Goal: Task Accomplishment & Management: Complete application form

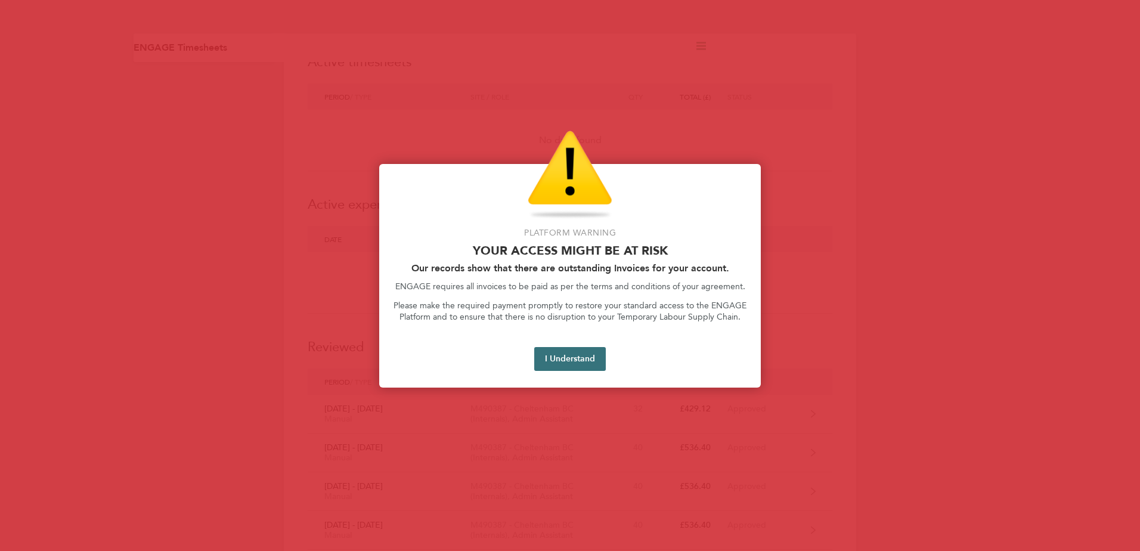
click at [559, 359] on button "I Understand" at bounding box center [570, 359] width 72 height 24
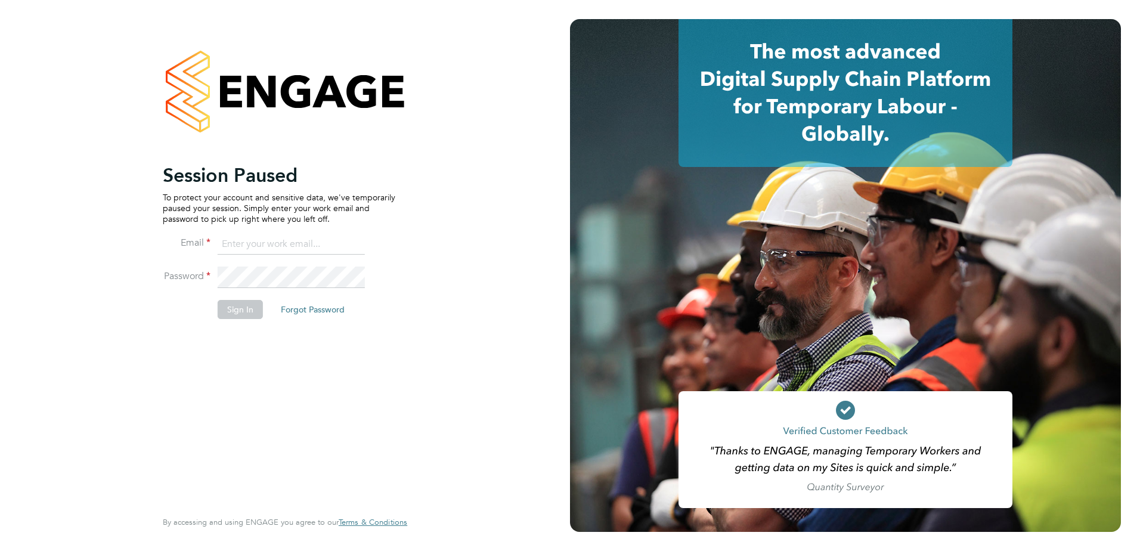
click at [318, 239] on input at bounding box center [291, 244] width 147 height 21
type input "caelegan@outlook.com"
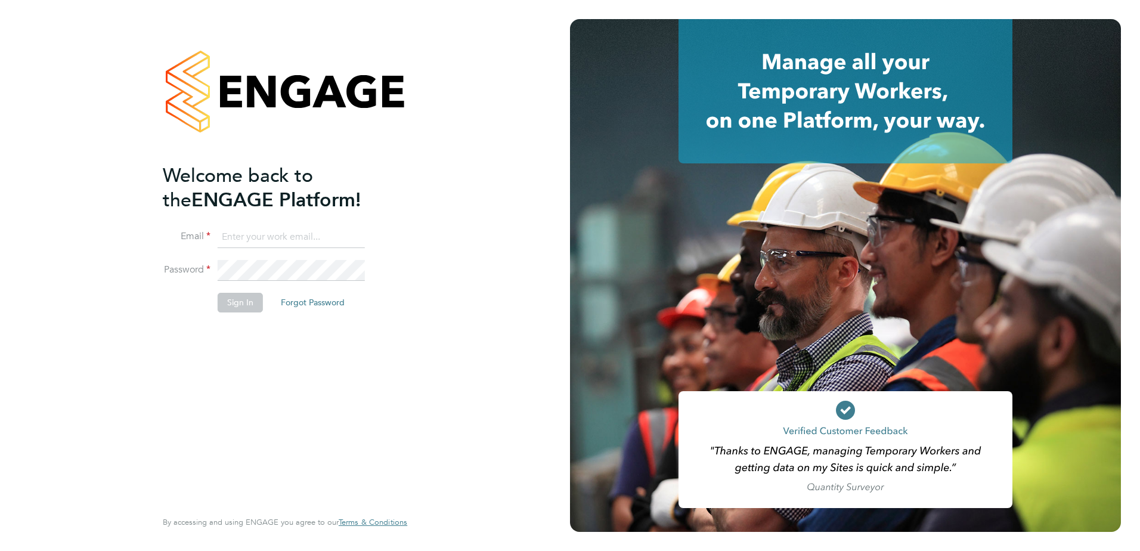
click at [286, 233] on input at bounding box center [291, 237] width 147 height 21
type input "cael"
type input "caelegan@outlook.com"
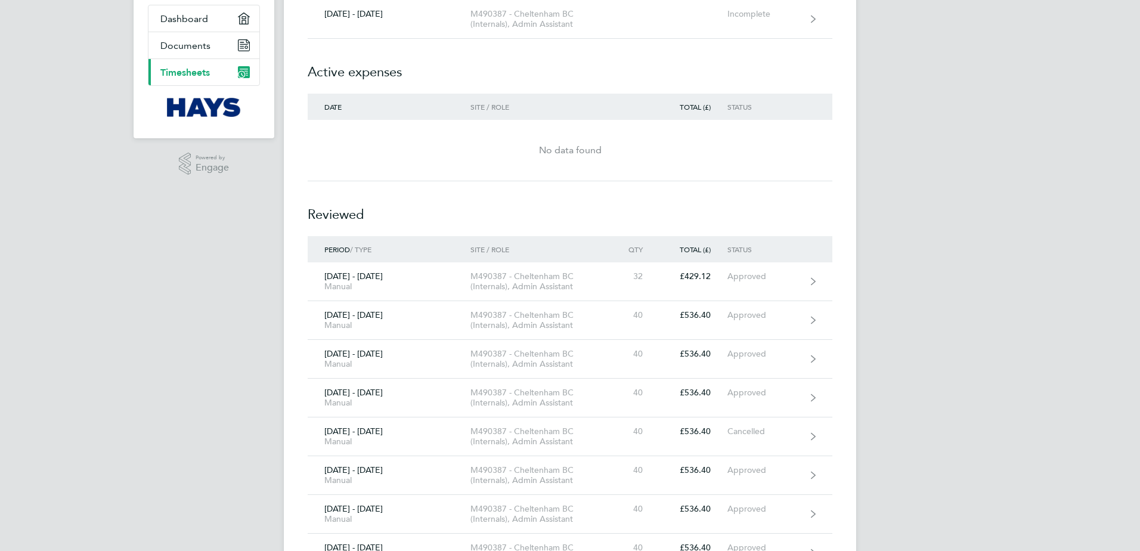
scroll to position [119, 0]
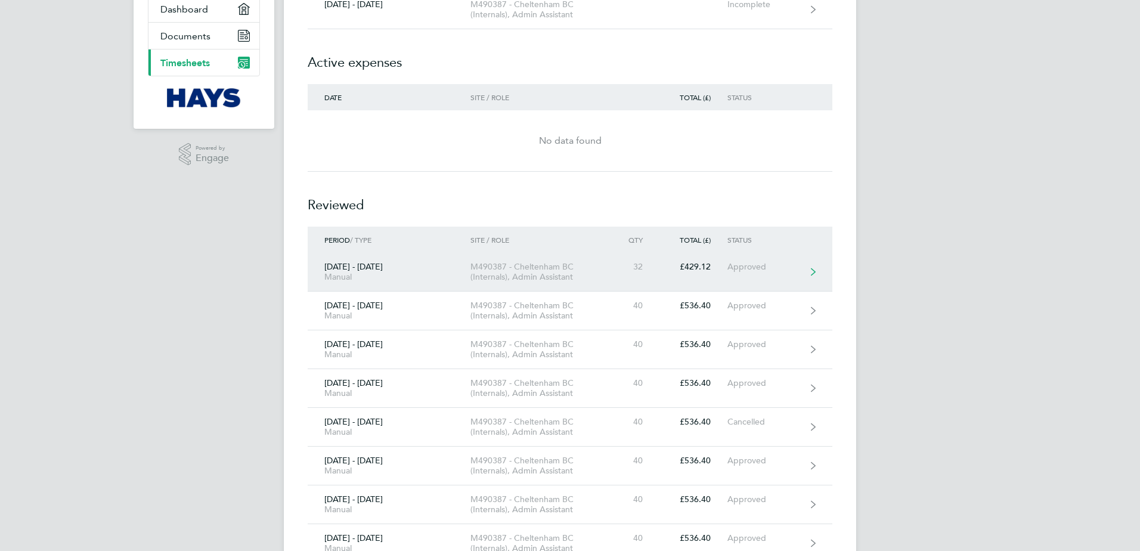
click at [745, 270] on div "Approved" at bounding box center [764, 267] width 73 height 10
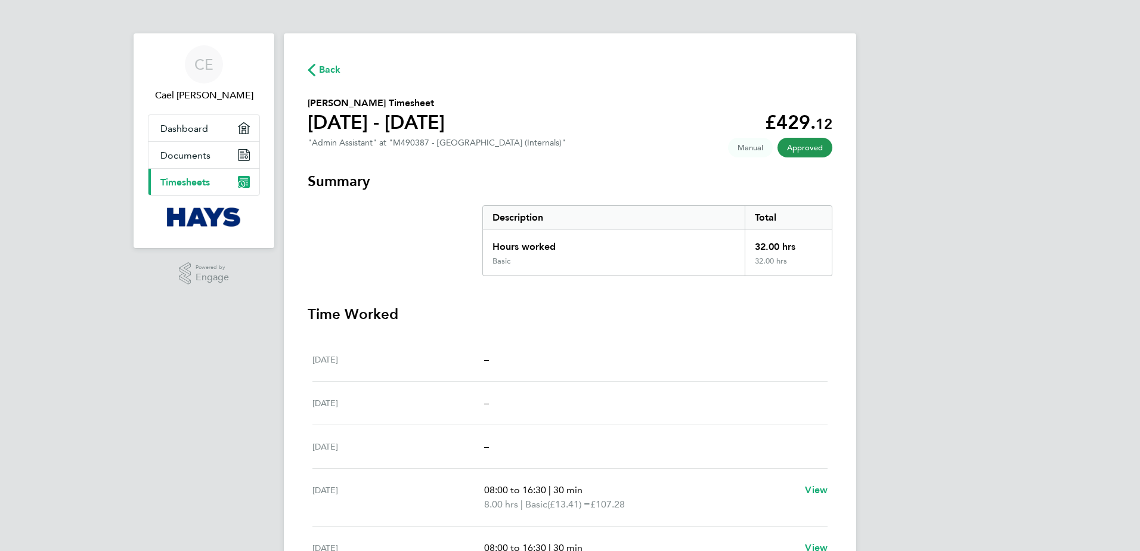
click at [335, 66] on span "Back" at bounding box center [330, 70] width 22 height 14
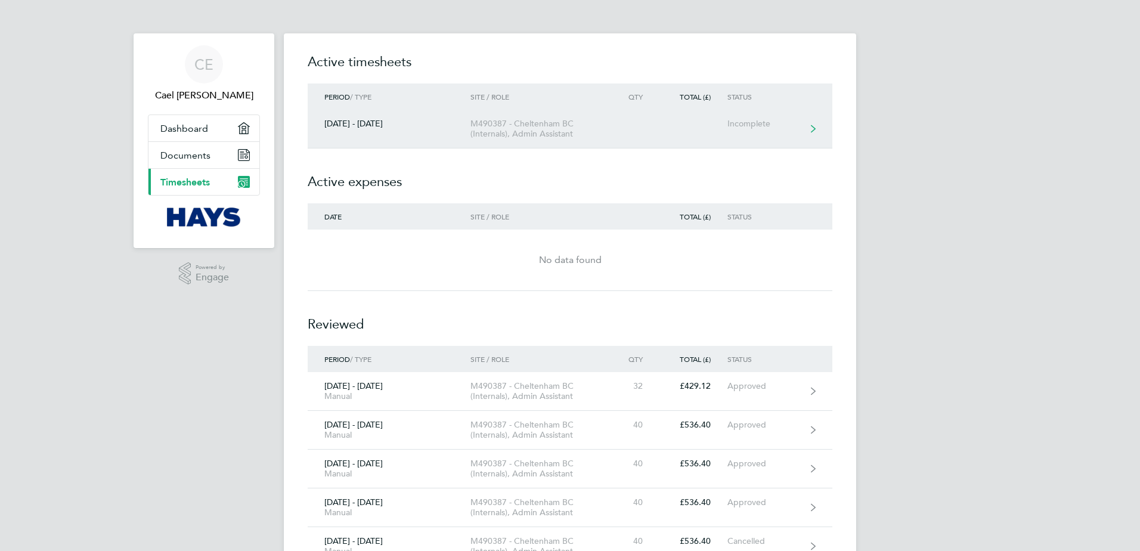
click at [728, 134] on link "[DATE] - [DATE] M490387 - [GEOGRAPHIC_DATA] (Internals), Admin Assistant Incomp…" at bounding box center [570, 129] width 525 height 39
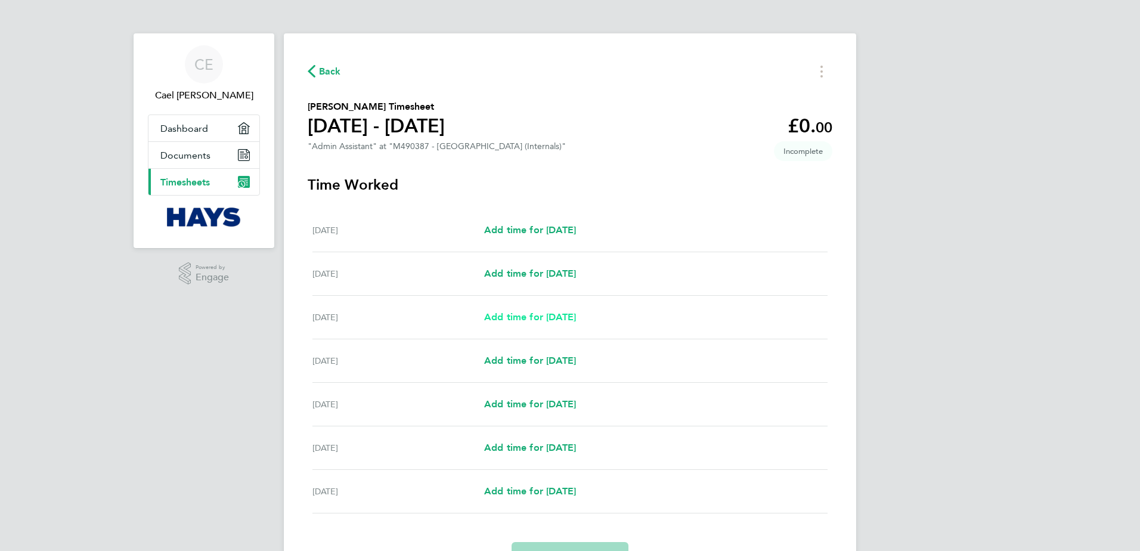
click at [525, 318] on span "Add time for [DATE]" at bounding box center [530, 316] width 92 height 11
select select "30"
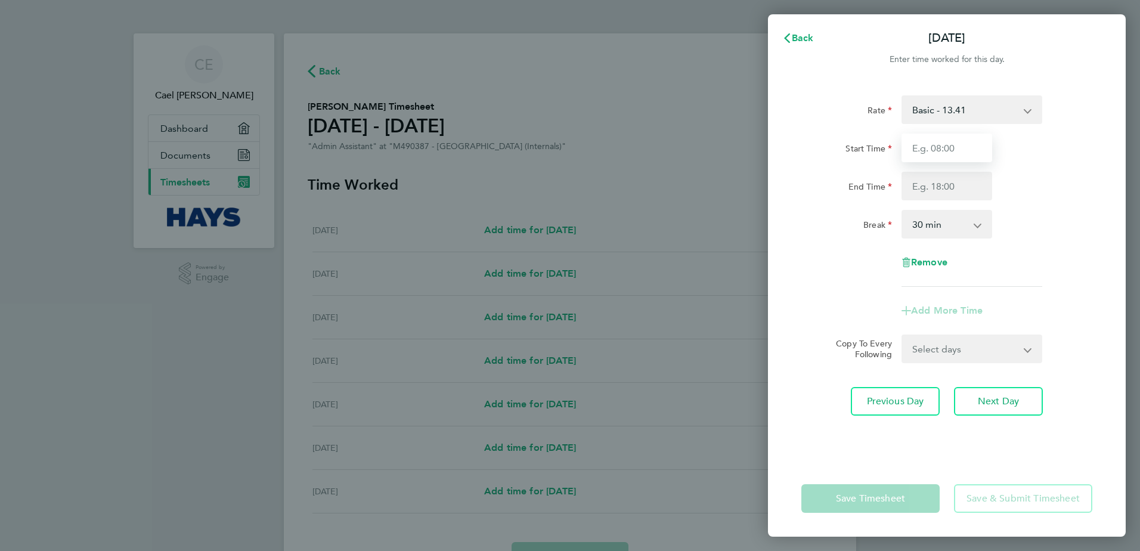
click at [970, 147] on input "Start Time" at bounding box center [947, 148] width 91 height 29
type input "08:00"
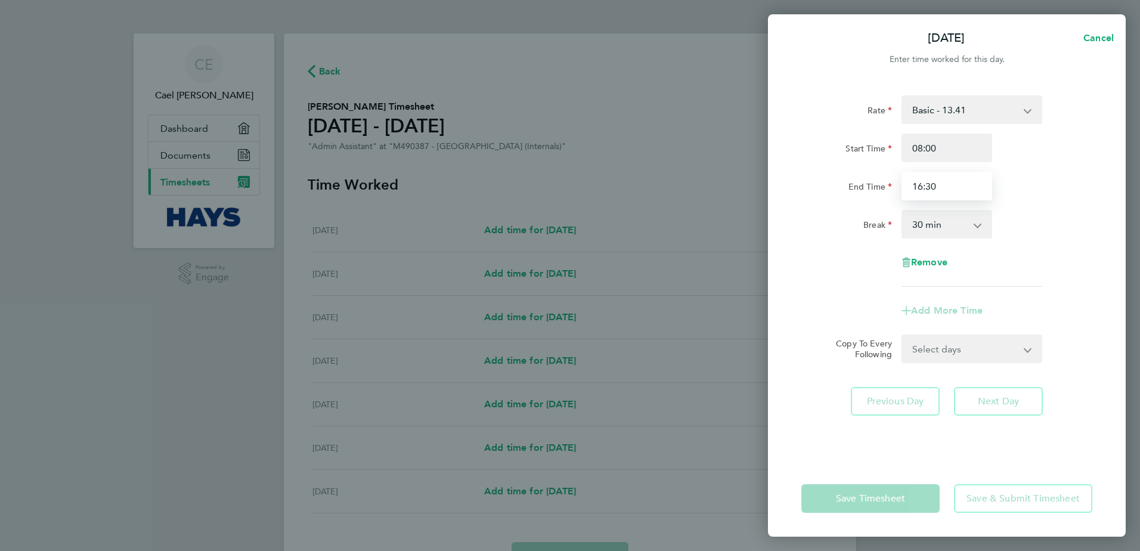
type input "16:30"
click at [1053, 253] on div "Rate Basic - 13.41 Overtime - 20.11 Start Time 08:00 End Time 16:30 Break 0 min…" at bounding box center [947, 190] width 291 height 191
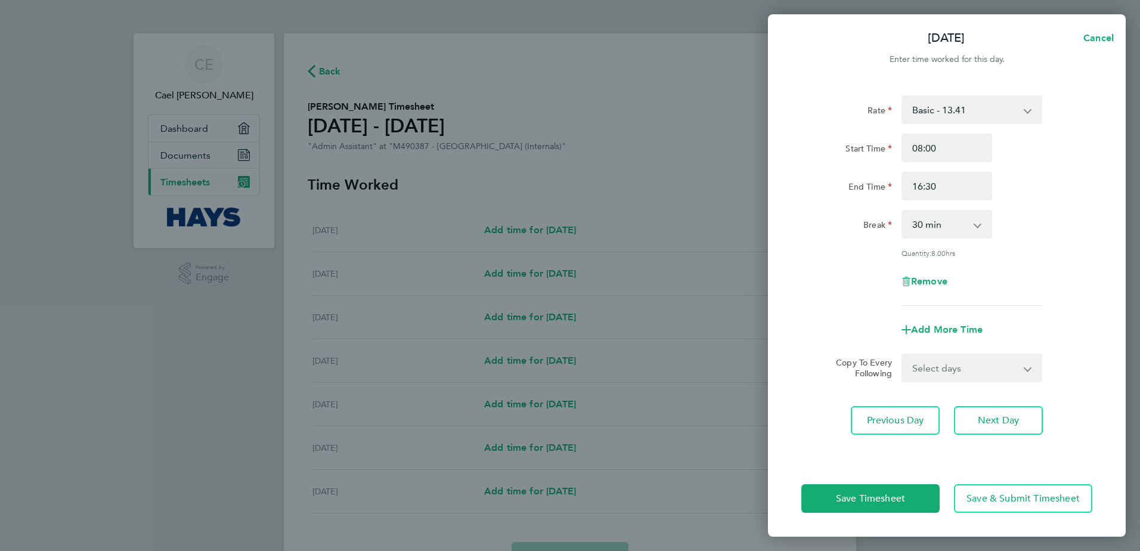
click at [951, 366] on select "Select days Day [DATE] [DATE] [DATE] [DATE]" at bounding box center [965, 368] width 125 height 26
select select "DAY"
click at [903, 355] on select "Select days Day [DATE] [DATE] [DATE] [DATE]" at bounding box center [965, 368] width 125 height 26
select select "[DATE]"
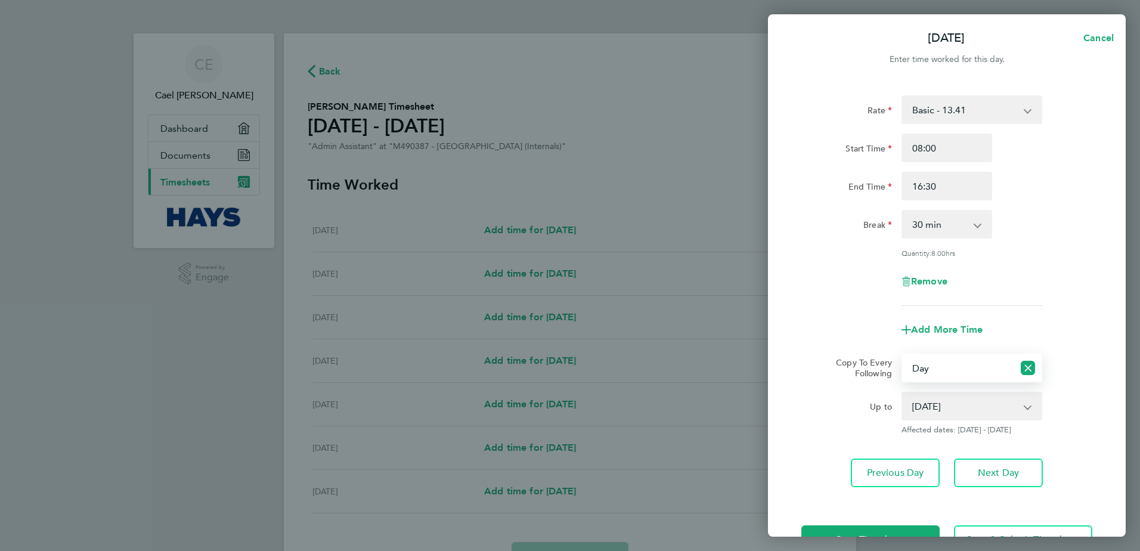
scroll to position [40, 0]
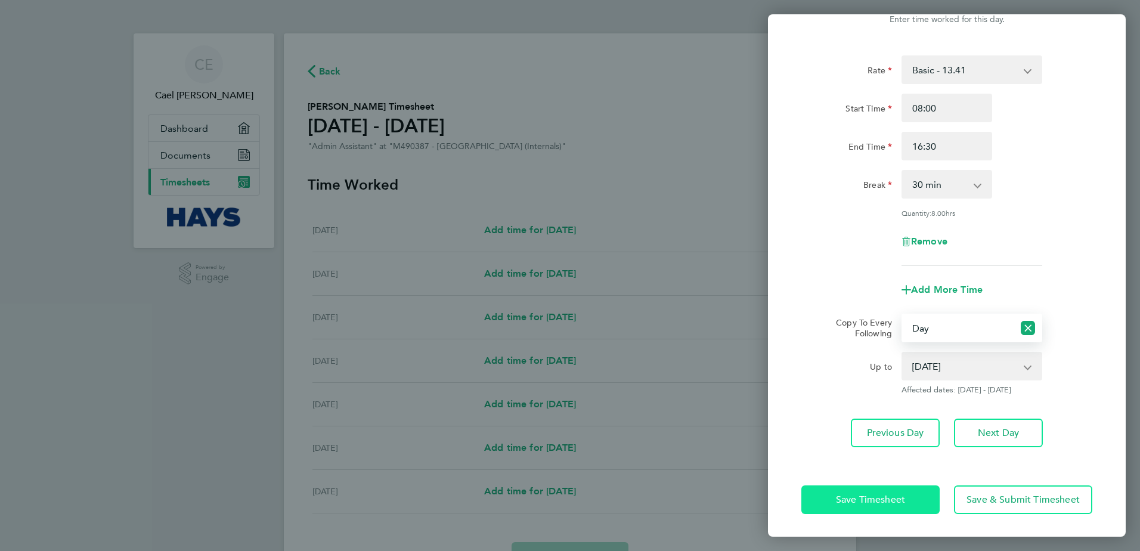
click at [851, 494] on span "Save Timesheet" at bounding box center [870, 500] width 69 height 12
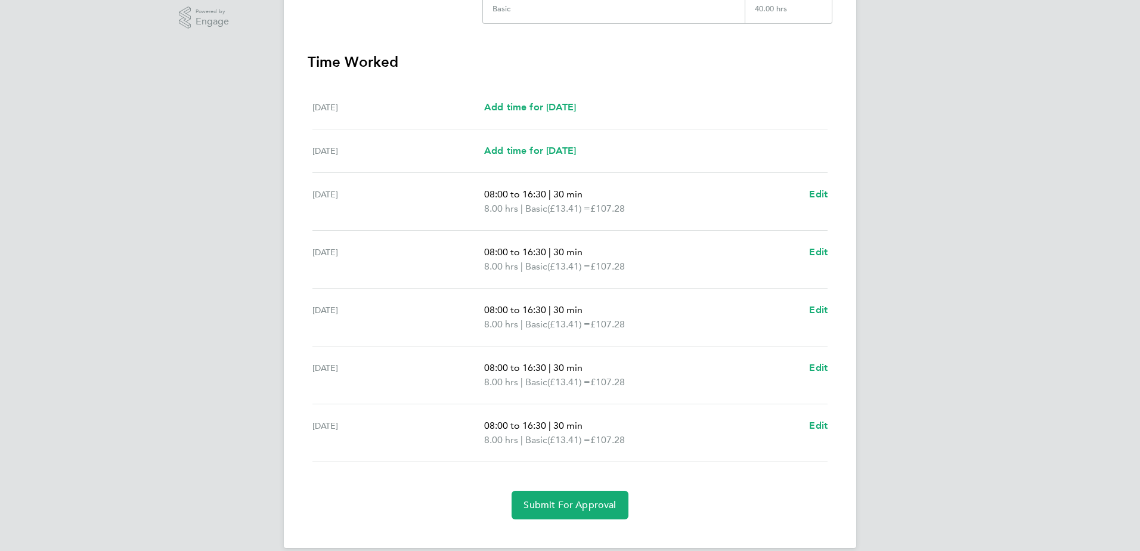
scroll to position [272, 0]
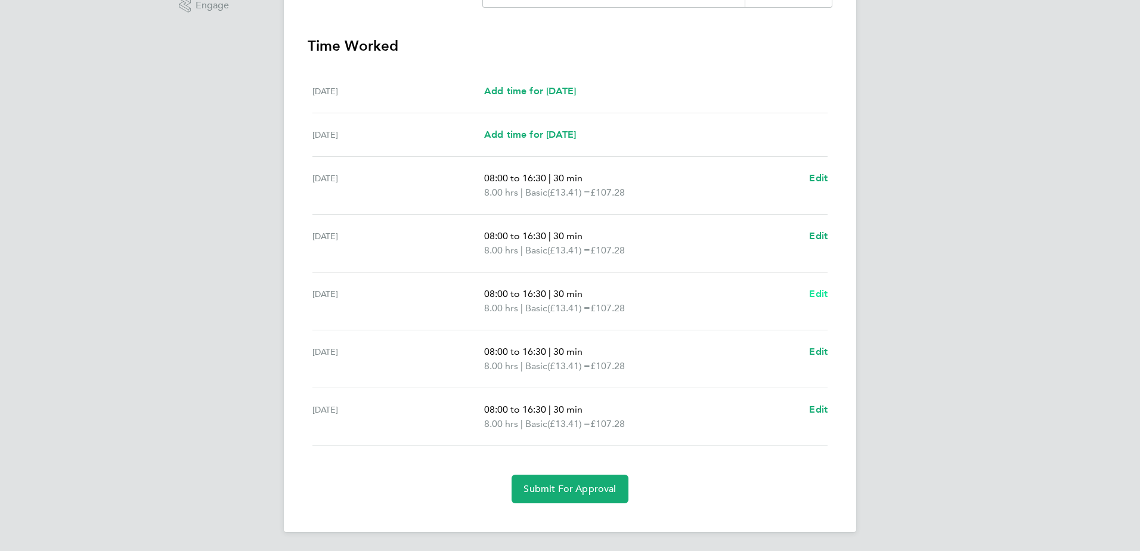
click at [818, 291] on span "Edit" at bounding box center [818, 293] width 18 height 11
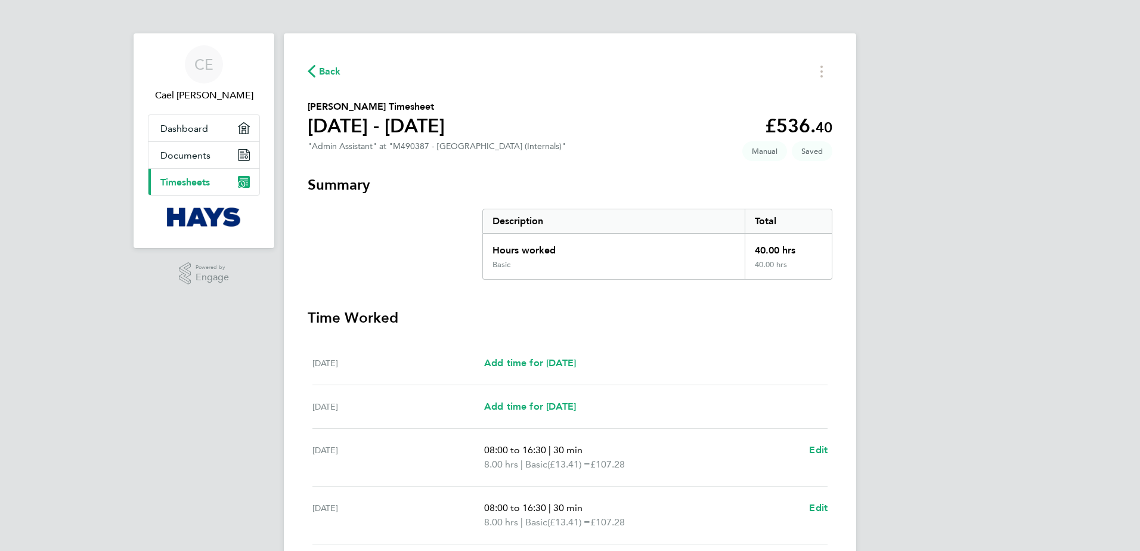
select select "30"
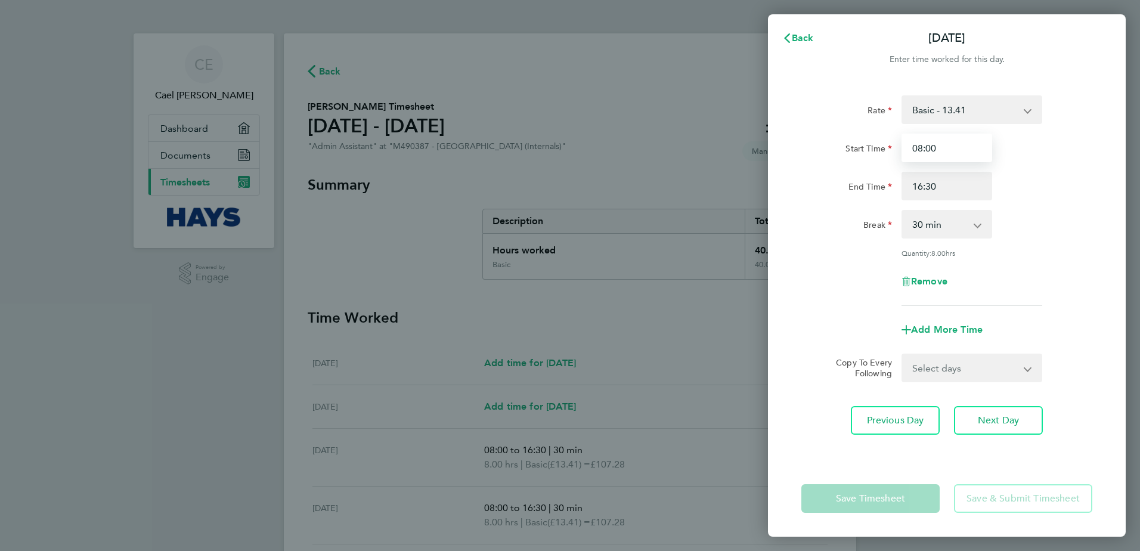
click at [919, 148] on input "08:00" at bounding box center [947, 148] width 91 height 29
type input "07:00"
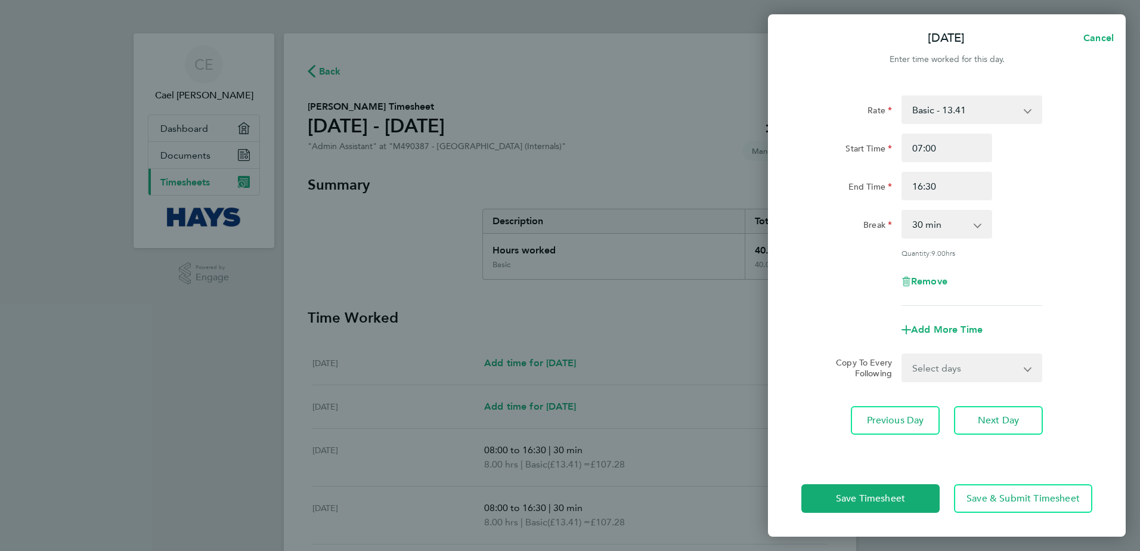
click at [899, 451] on div "Rate Basic - 13.41 Overtime - 20.11 Start Time 07:00 End Time 16:30 Break 0 min…" at bounding box center [947, 270] width 358 height 379
click at [871, 500] on span "Save Timesheet" at bounding box center [870, 499] width 69 height 12
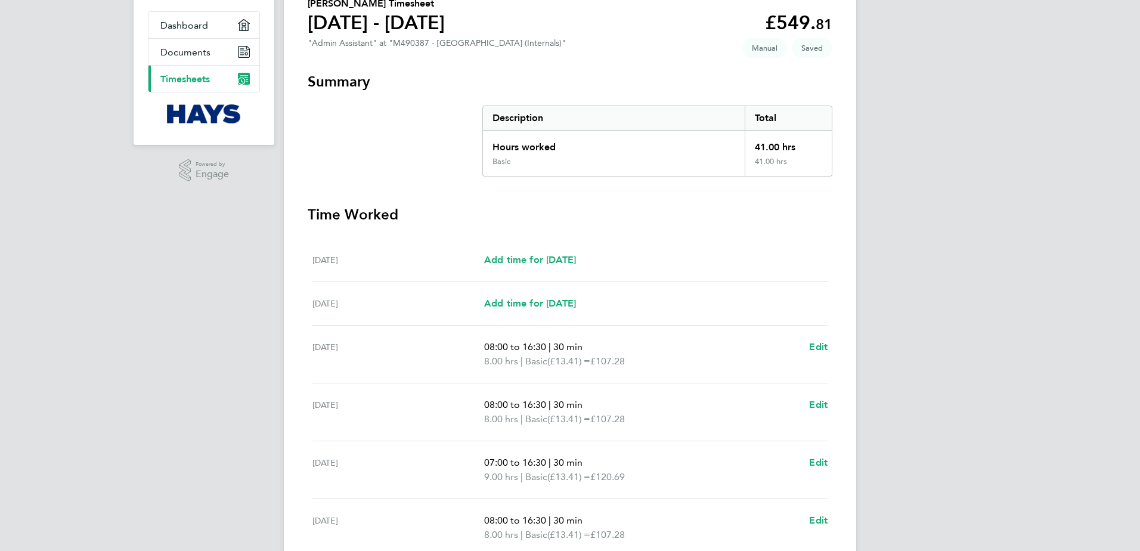
scroll to position [60, 0]
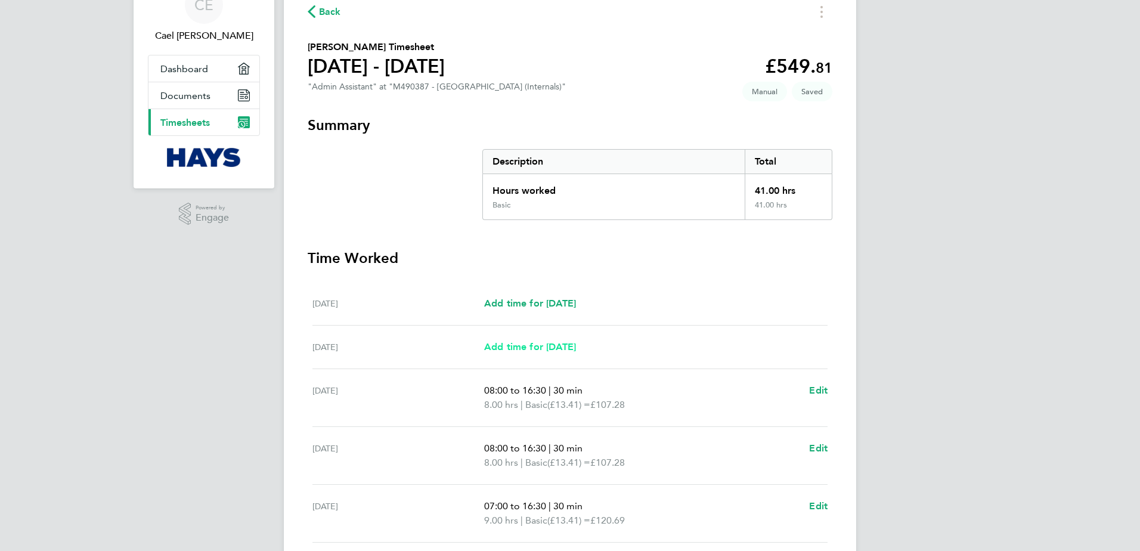
click at [524, 347] on span "Add time for [DATE]" at bounding box center [530, 346] width 92 height 11
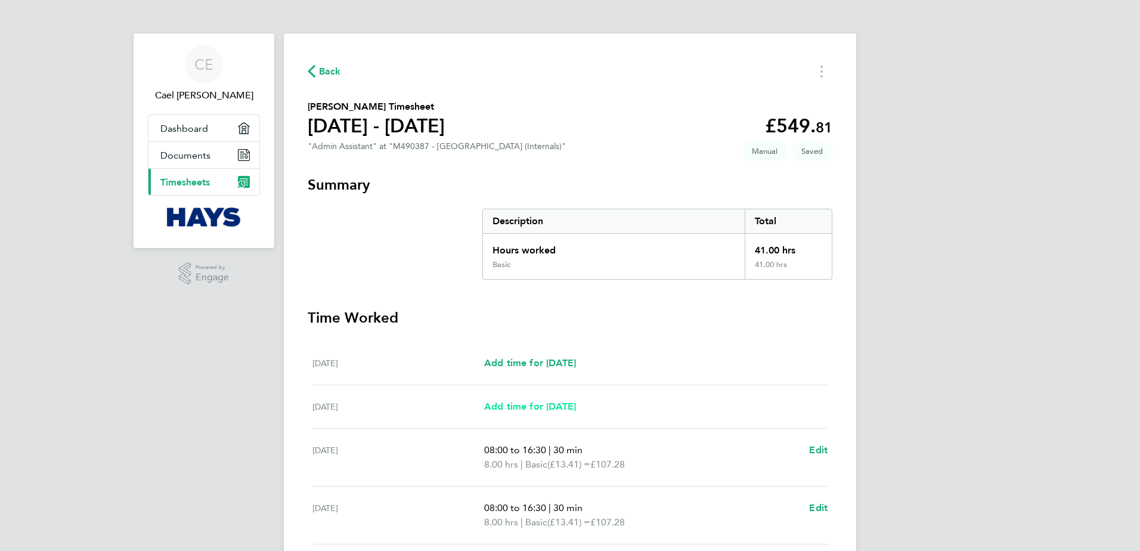
select select "30"
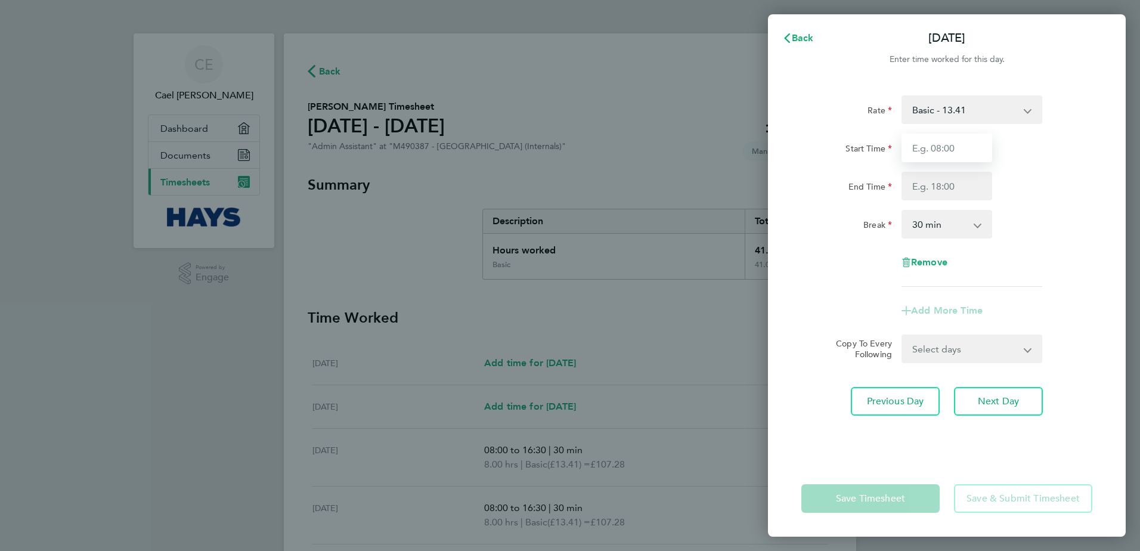
click at [935, 150] on input "Start Time" at bounding box center [947, 148] width 91 height 29
type input "09:00"
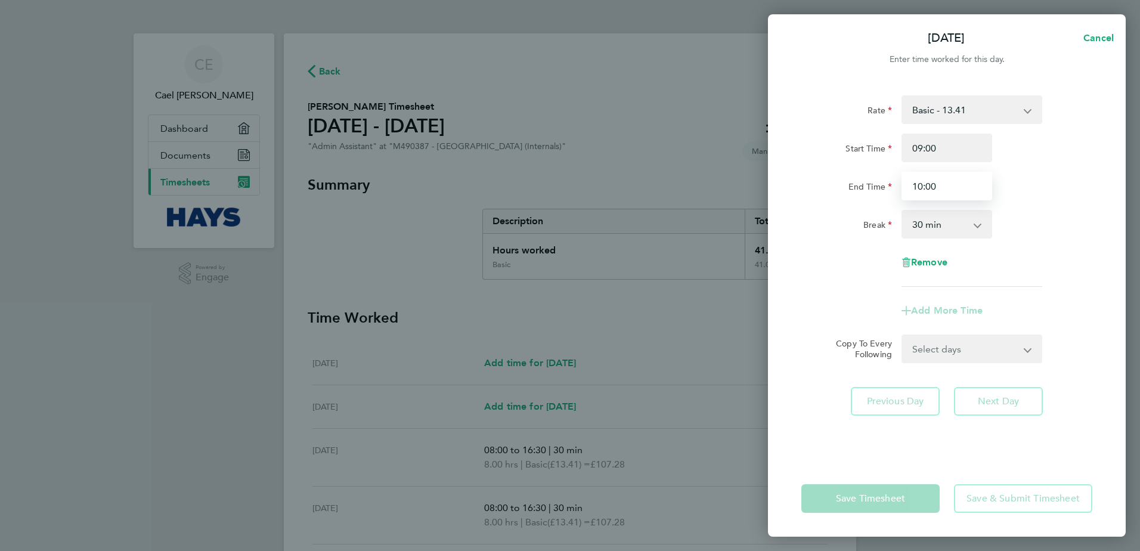
type input "10:00"
click at [1073, 243] on div "Rate Basic - 13.41 Overtime - 20.11 Start Time 09:00 End Time 10:00 Break 0 min…" at bounding box center [947, 190] width 291 height 191
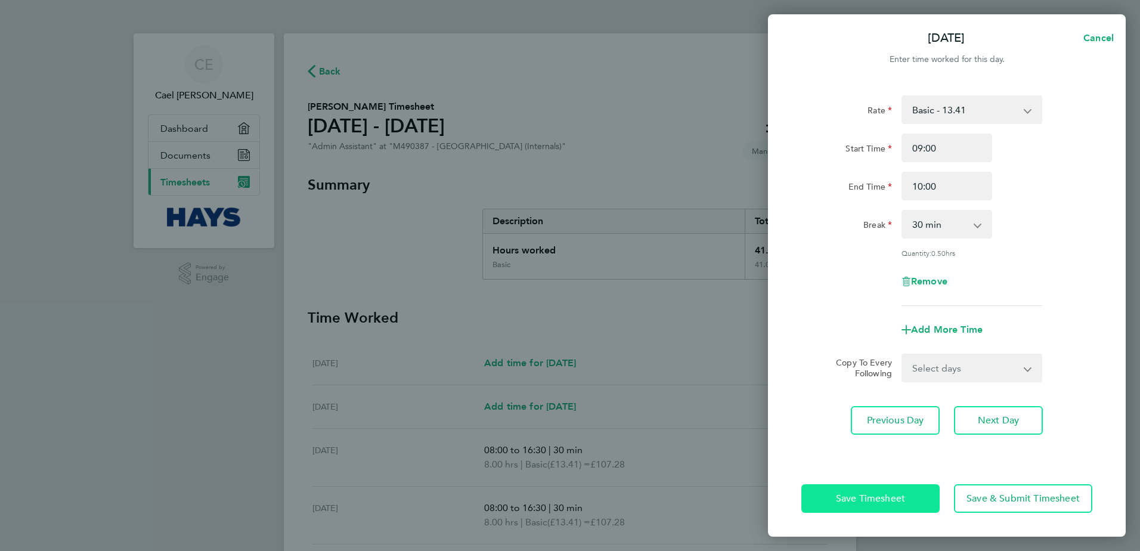
click at [851, 501] on span "Save Timesheet" at bounding box center [870, 499] width 69 height 12
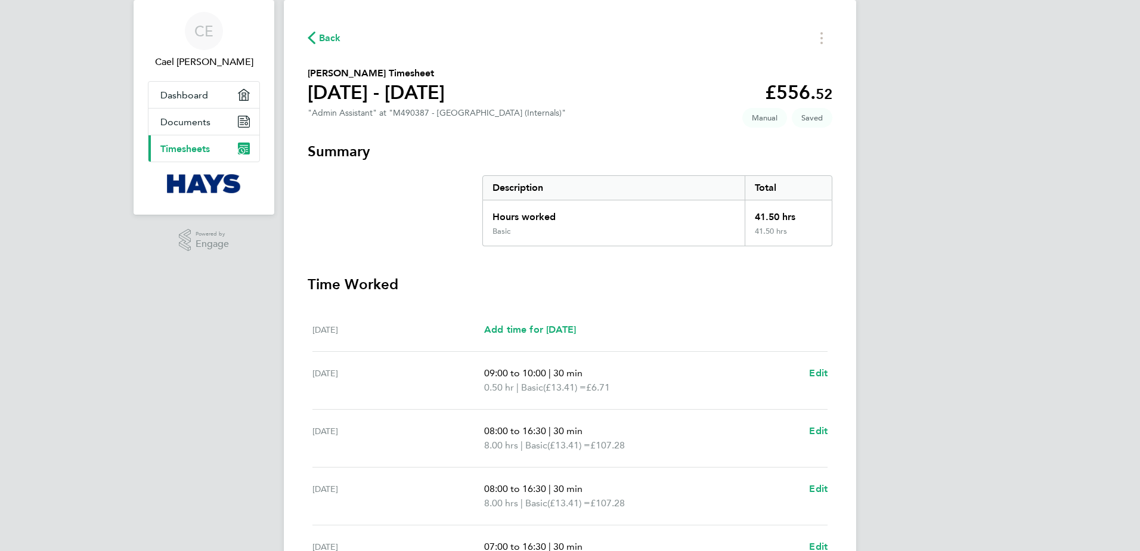
scroll to position [60, 0]
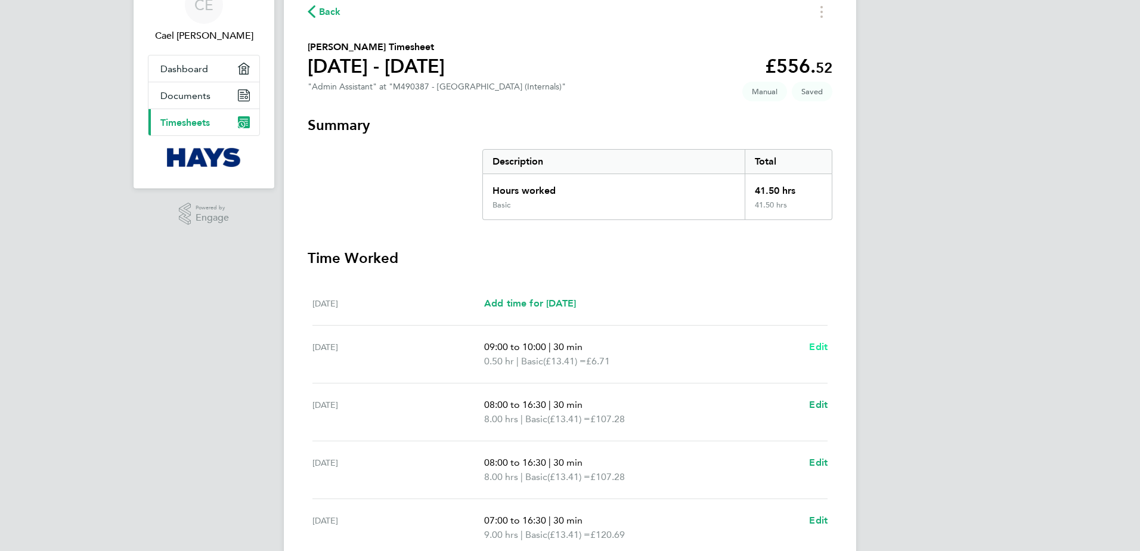
click at [819, 348] on span "Edit" at bounding box center [818, 346] width 18 height 11
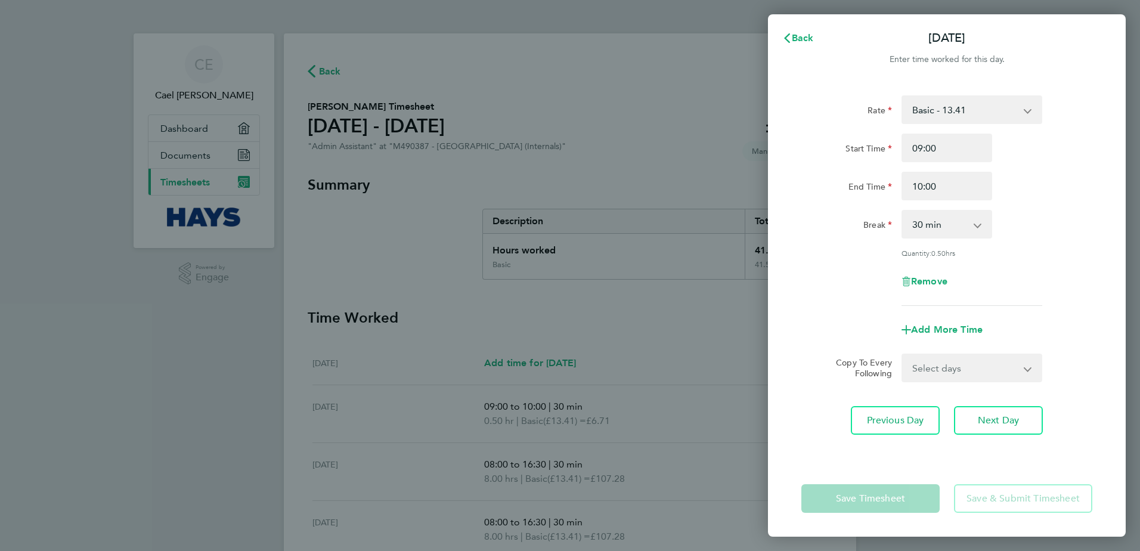
click at [957, 221] on select "0 min 15 min 30 min 45 min" at bounding box center [940, 224] width 74 height 26
select select "0"
click at [903, 211] on select "0 min 15 min 30 min 45 min" at bounding box center [940, 224] width 74 height 26
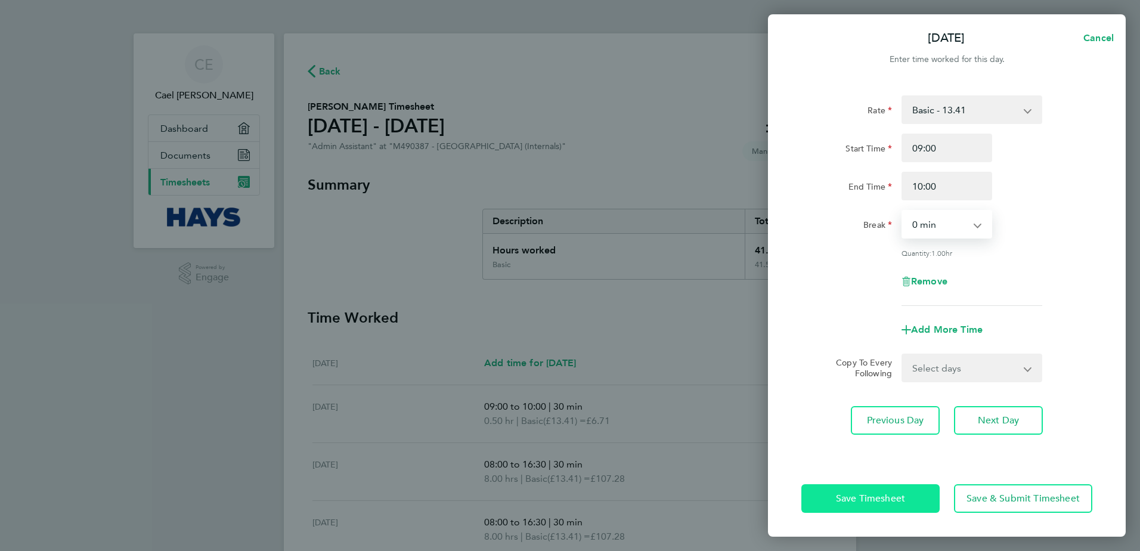
click at [867, 505] on button "Save Timesheet" at bounding box center [871, 498] width 138 height 29
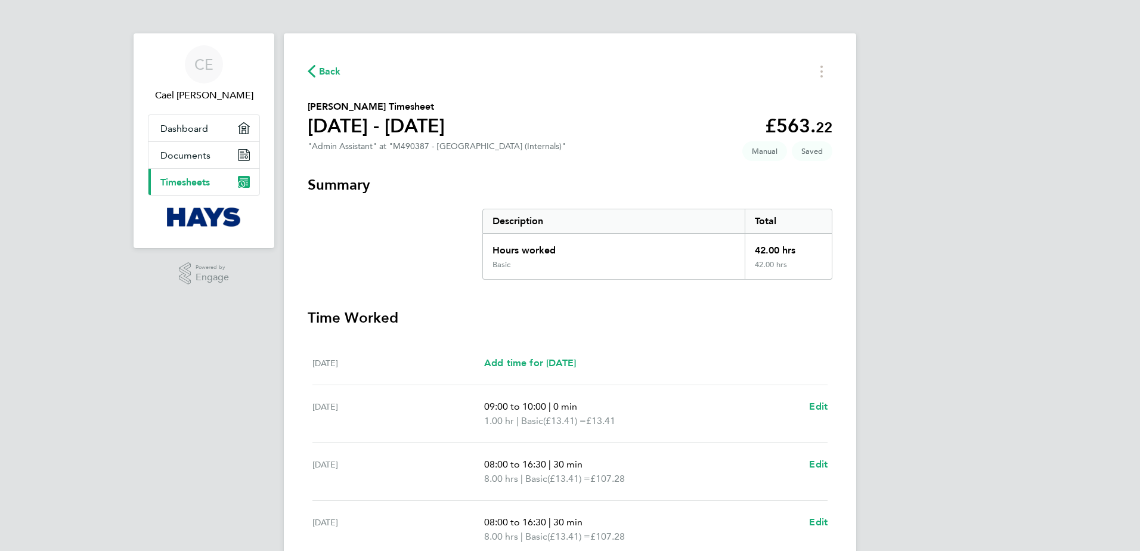
click at [948, 317] on div "[PERSON_NAME] [PERSON_NAME] Applications: Dashboard Documents Current page: Tim…" at bounding box center [570, 418] width 1140 height 837
click at [818, 409] on span "Edit" at bounding box center [818, 406] width 18 height 11
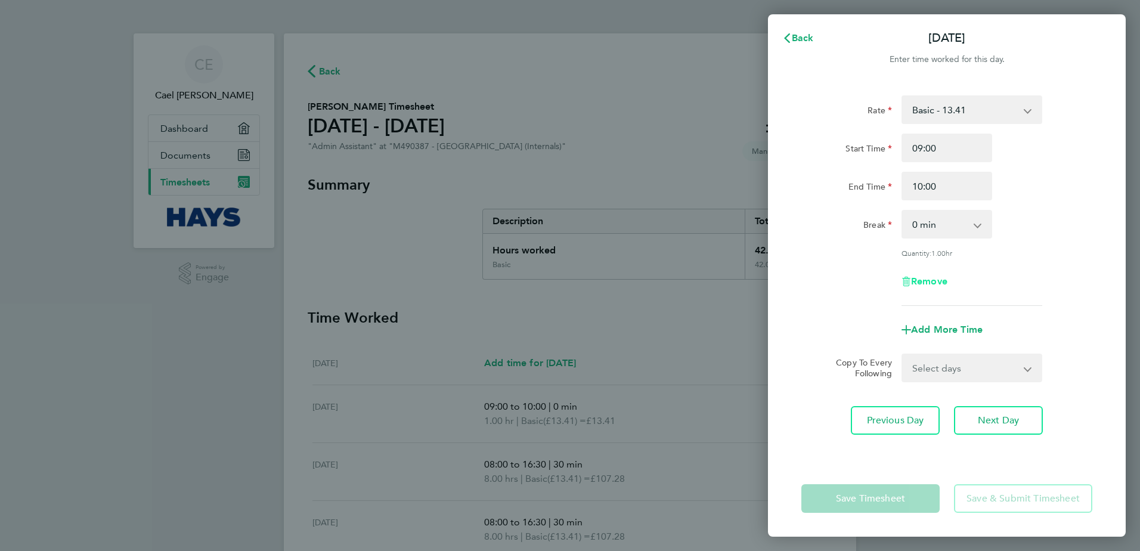
click at [923, 280] on span "Remove" at bounding box center [929, 281] width 36 height 11
select select "null"
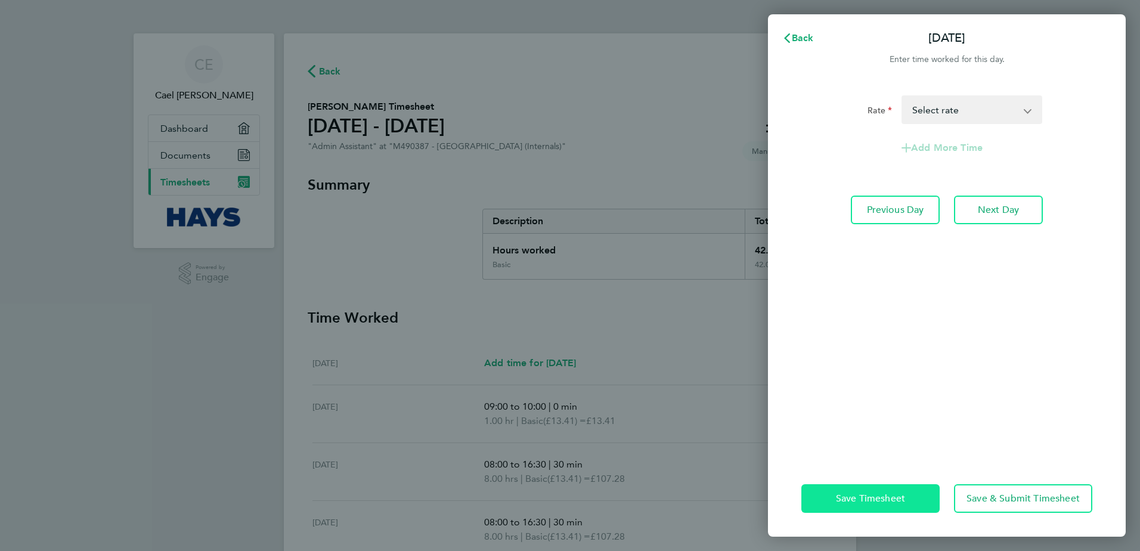
click at [879, 508] on button "Save Timesheet" at bounding box center [871, 498] width 138 height 29
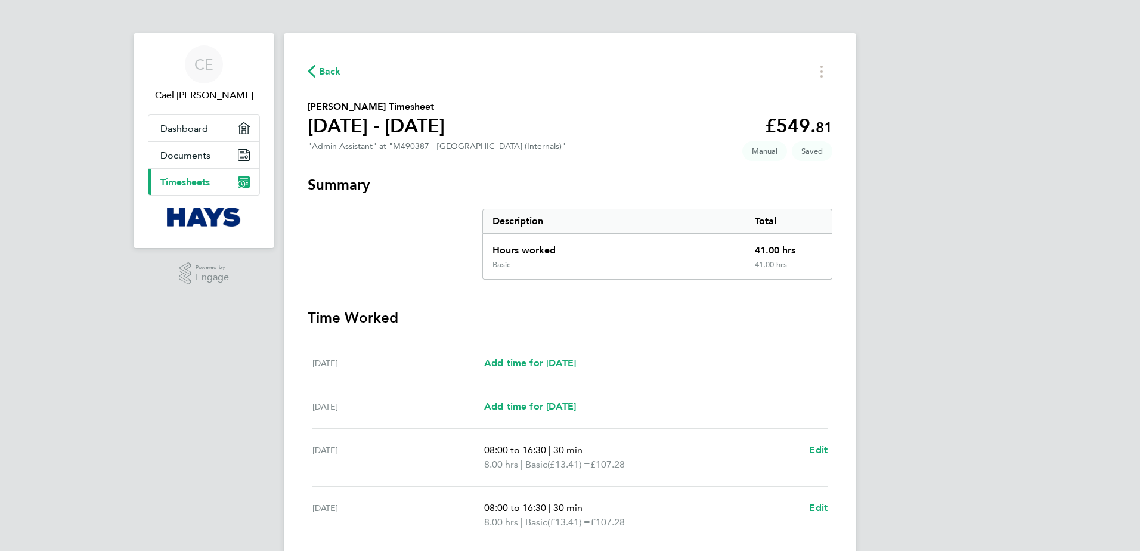
click at [947, 200] on div "[PERSON_NAME] [PERSON_NAME] Applications: Dashboard Documents Current page: Tim…" at bounding box center [570, 411] width 1140 height 823
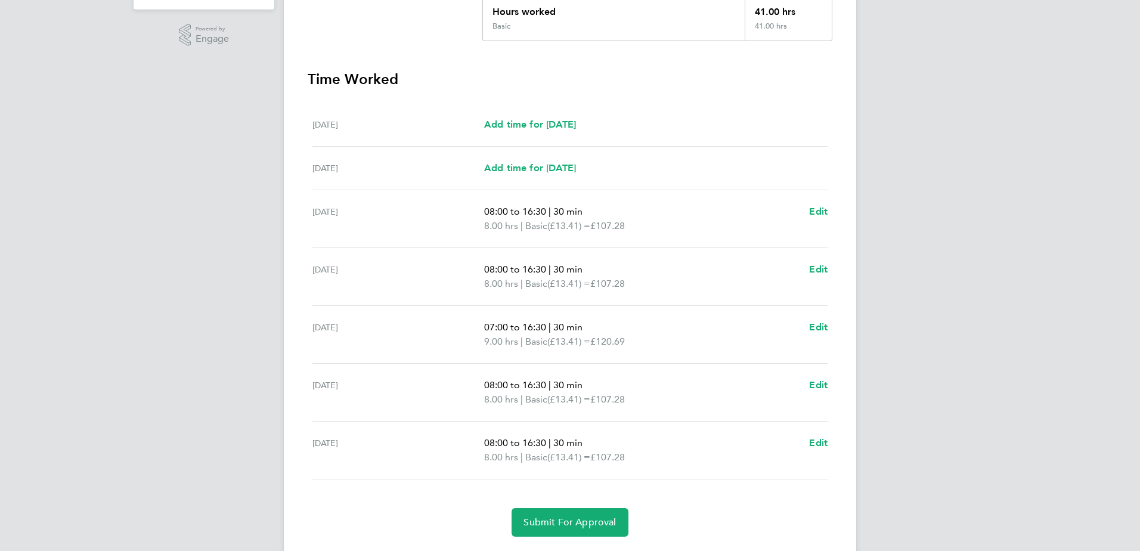
scroll to position [272, 0]
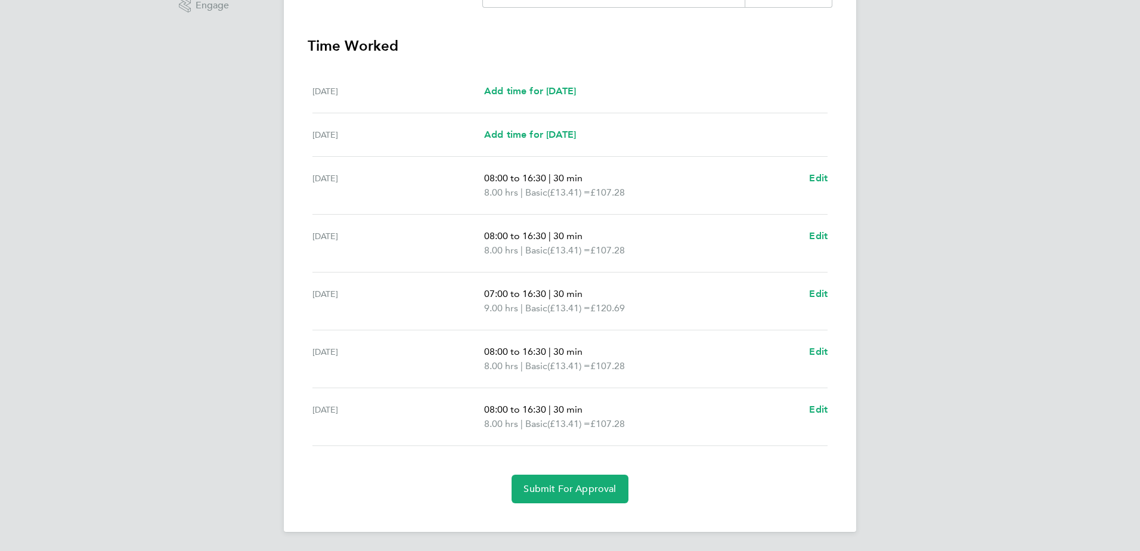
click at [1071, 222] on div "[PERSON_NAME] [PERSON_NAME] Applications: Dashboard Documents Current page: Tim…" at bounding box center [570, 139] width 1140 height 823
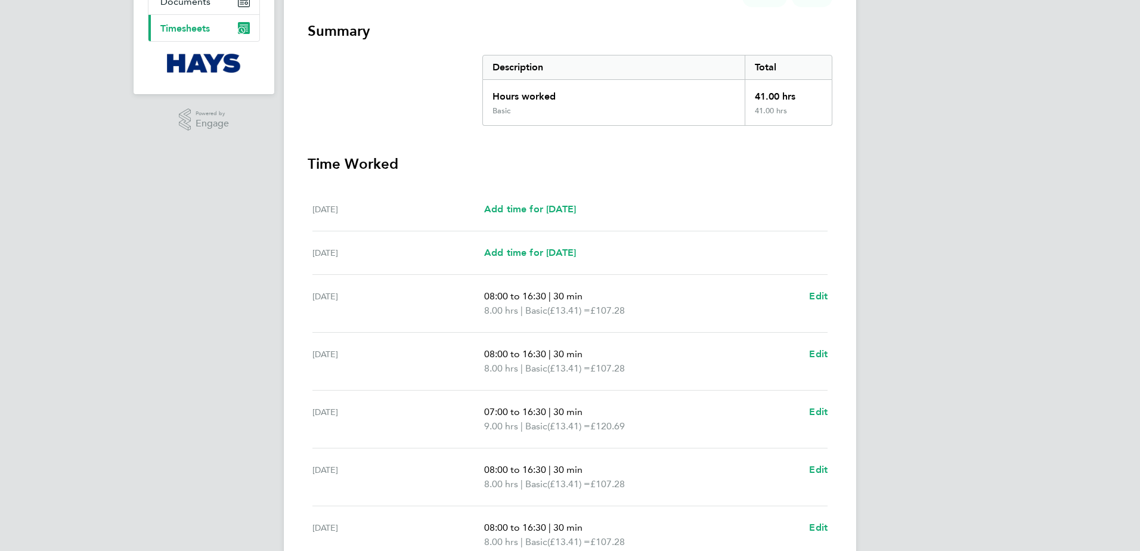
scroll to position [0, 0]
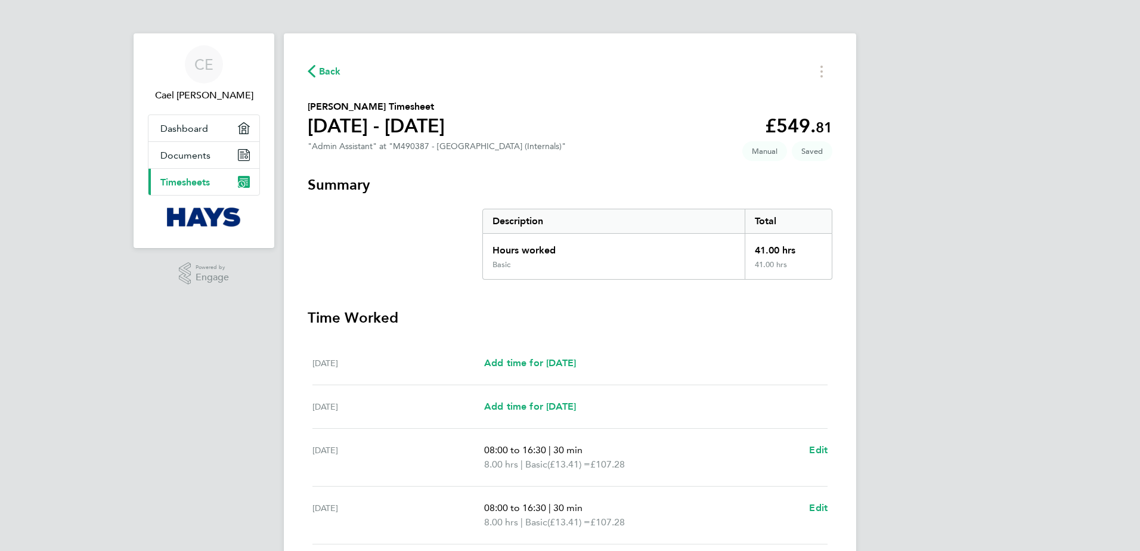
click at [328, 67] on span "Back" at bounding box center [330, 71] width 22 height 14
